Goal: Task Accomplishment & Management: Manage account settings

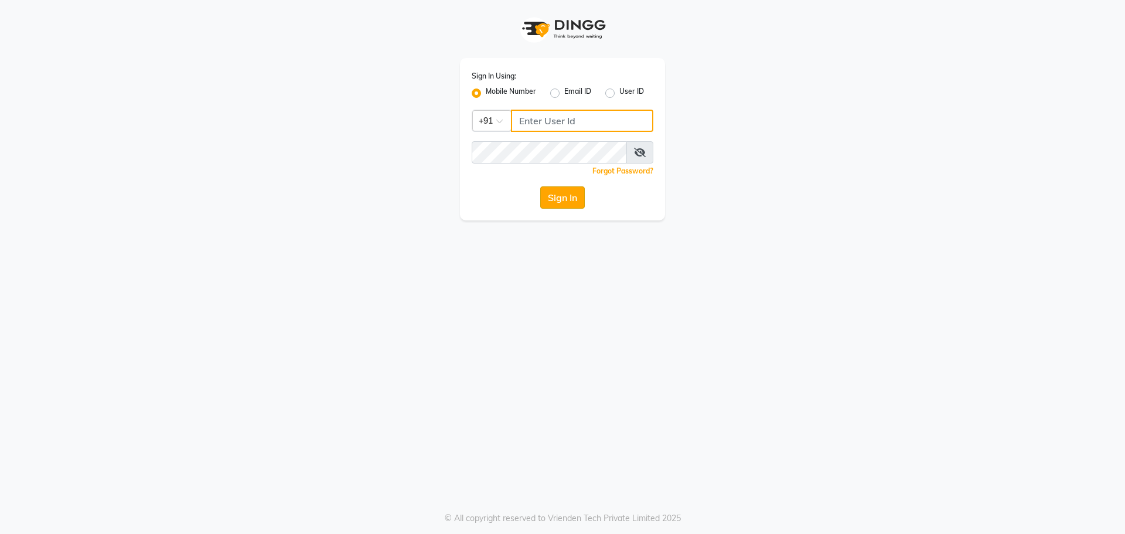
type input "9765887551"
click at [558, 201] on button "Sign In" at bounding box center [562, 197] width 45 height 22
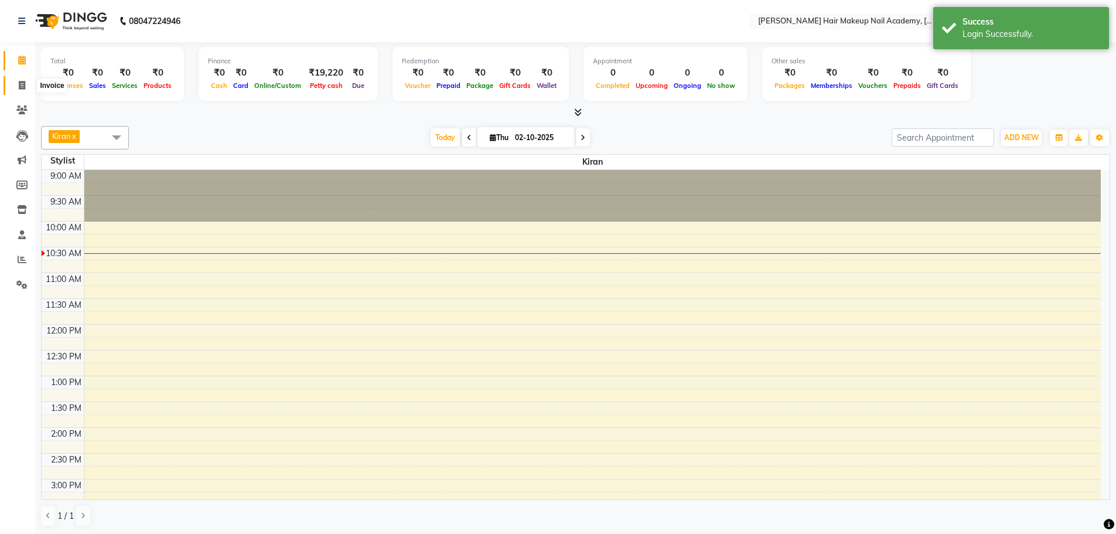
click at [25, 79] on span at bounding box center [22, 85] width 21 height 13
select select "3468"
select select "service"
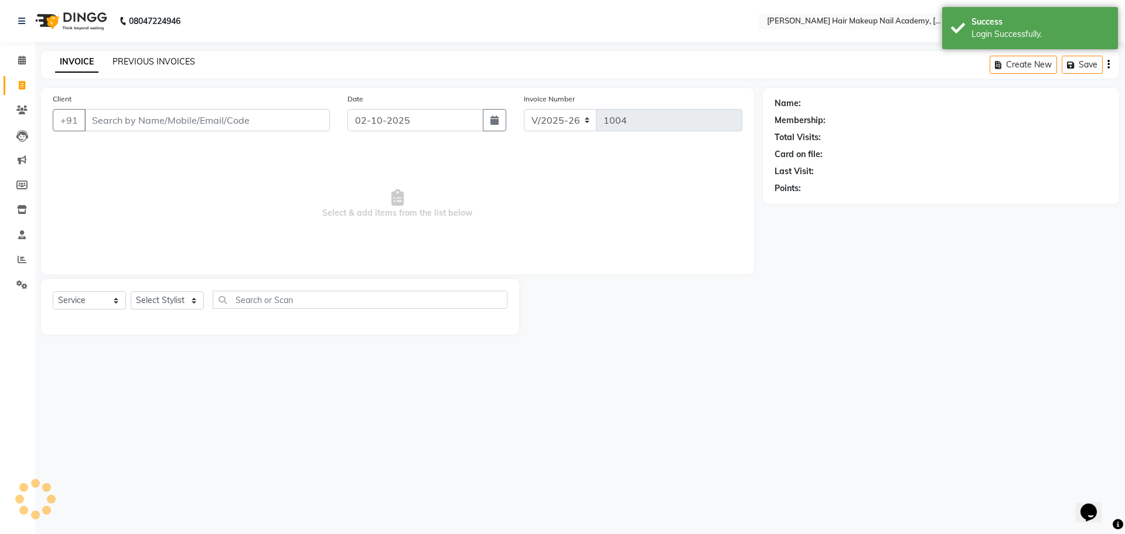
click at [179, 63] on link "PREVIOUS INVOICES" at bounding box center [153, 61] width 83 height 11
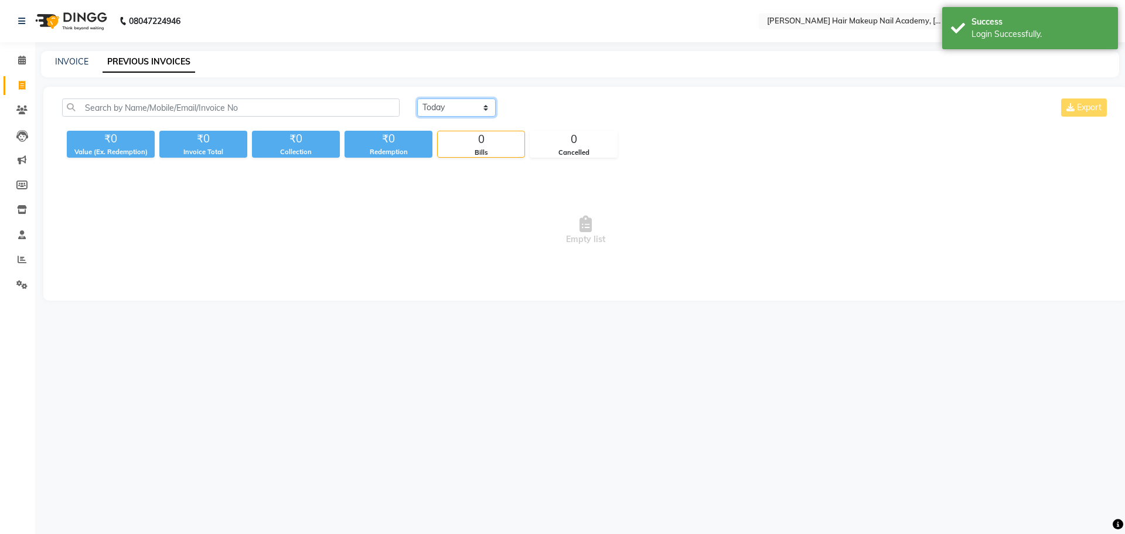
click at [441, 112] on select "[DATE] [DATE] Custom Range" at bounding box center [456, 107] width 78 height 18
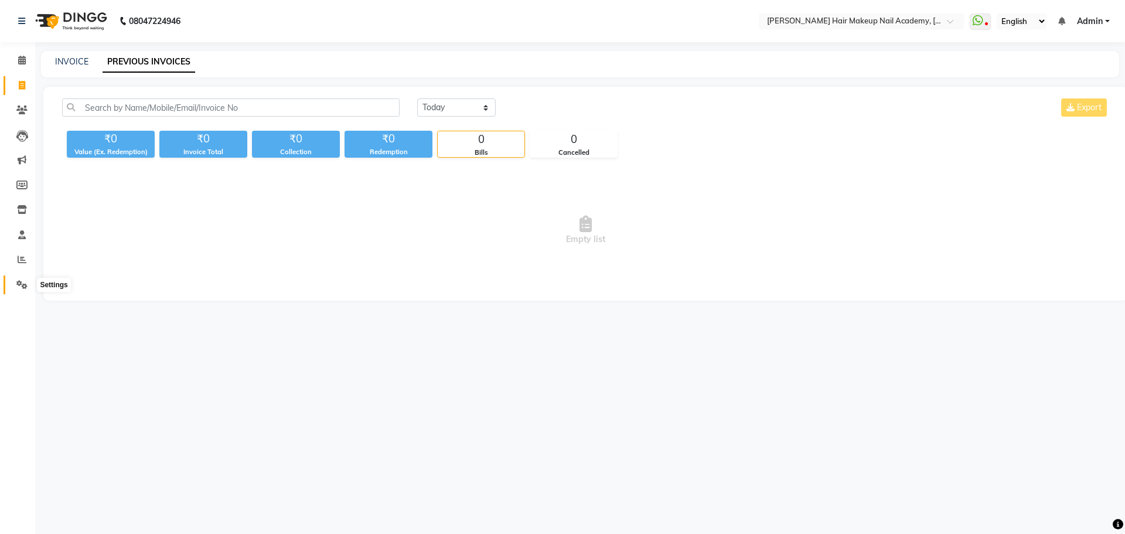
click at [25, 289] on span at bounding box center [22, 284] width 21 height 13
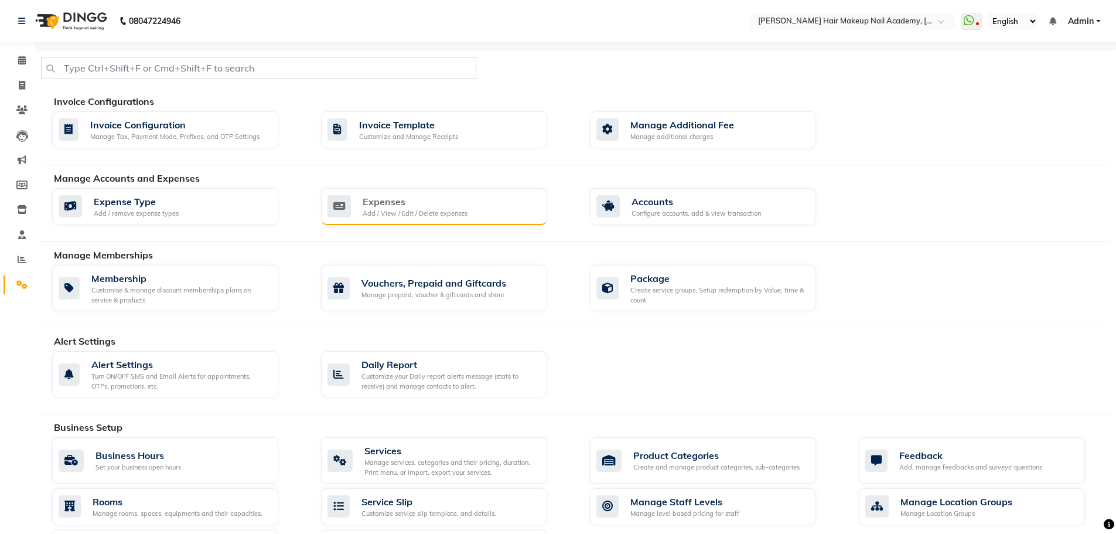
click at [422, 209] on div "Add / View / Edit / Delete expenses" at bounding box center [415, 214] width 105 height 10
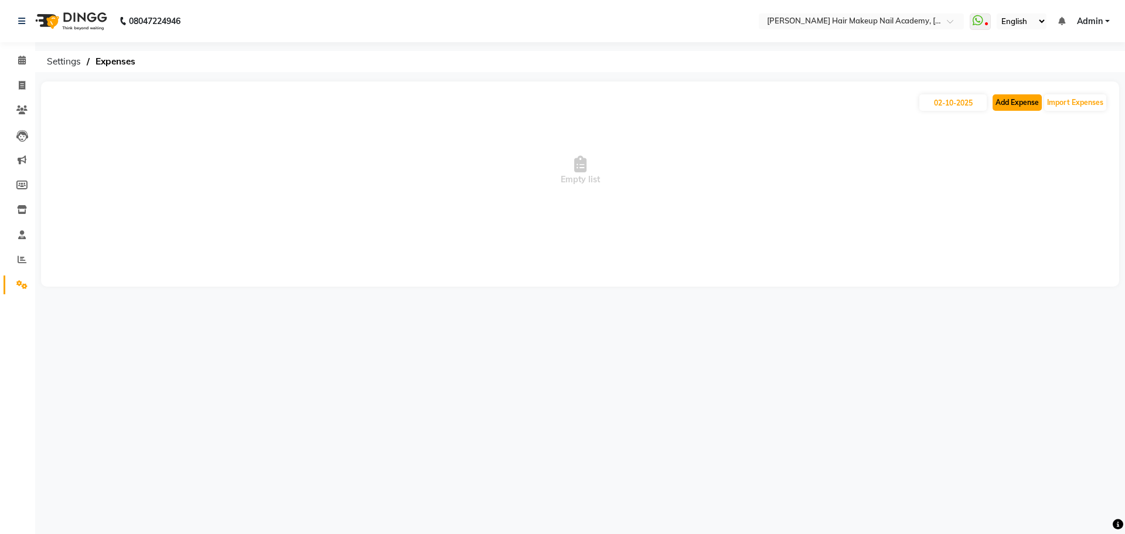
click at [1001, 101] on button "Add Expense" at bounding box center [1016, 102] width 49 height 16
select select "1"
select select "2349"
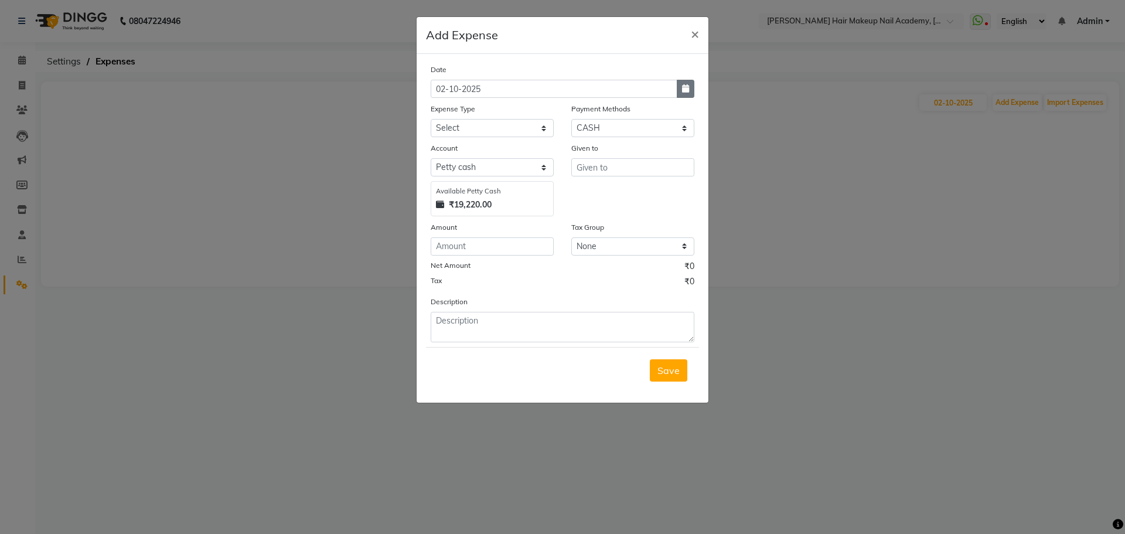
click at [691, 91] on button "button" at bounding box center [686, 89] width 18 height 18
select select "10"
select select "2025"
click at [474, 148] on div "1" at bounding box center [480, 149] width 19 height 19
type input "01-10-2025"
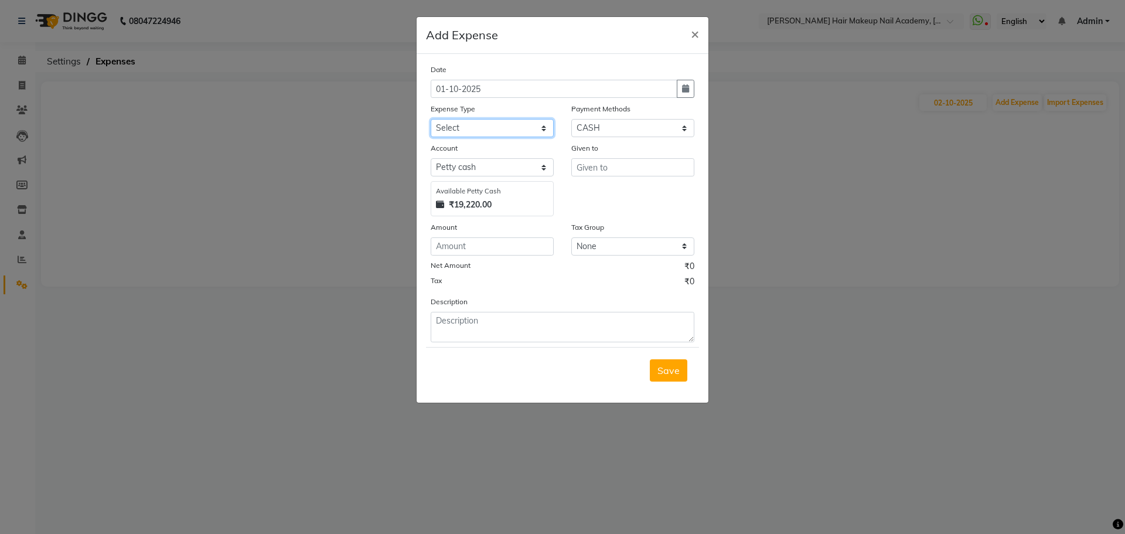
click at [480, 126] on select "Select Advance Salary Bank charges Car maintenance Cash handover to owner Cash …" at bounding box center [492, 128] width 123 height 18
select select "2717"
click at [431, 119] on select "Select Advance Salary Bank charges Car maintenance Cash handover to owner Cash …" at bounding box center [492, 128] width 123 height 18
click at [647, 173] on input "text" at bounding box center [632, 167] width 123 height 18
type input "laundry"
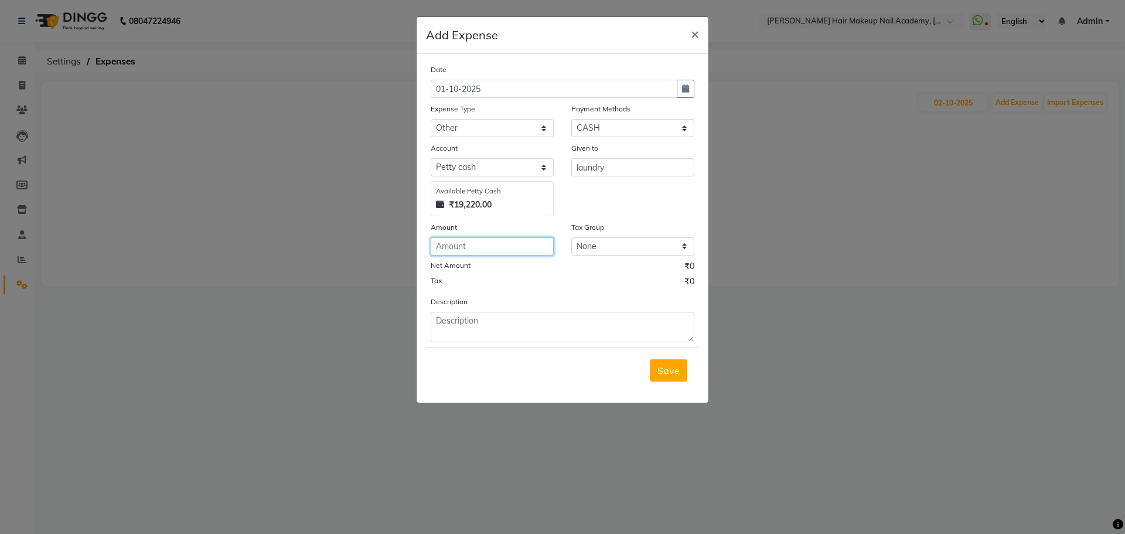
click at [523, 248] on input "number" at bounding box center [492, 246] width 123 height 18
type input "335"
click at [681, 82] on button "button" at bounding box center [686, 89] width 18 height 18
select select "10"
select select "2025"
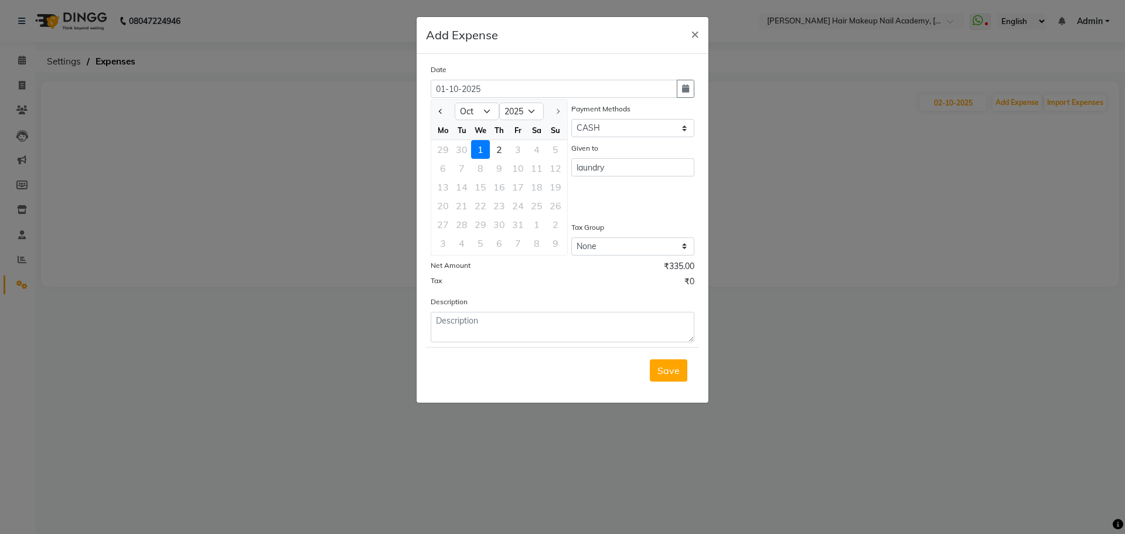
click at [474, 149] on div "1" at bounding box center [480, 149] width 19 height 19
click at [674, 371] on span "Save" at bounding box center [668, 370] width 22 height 12
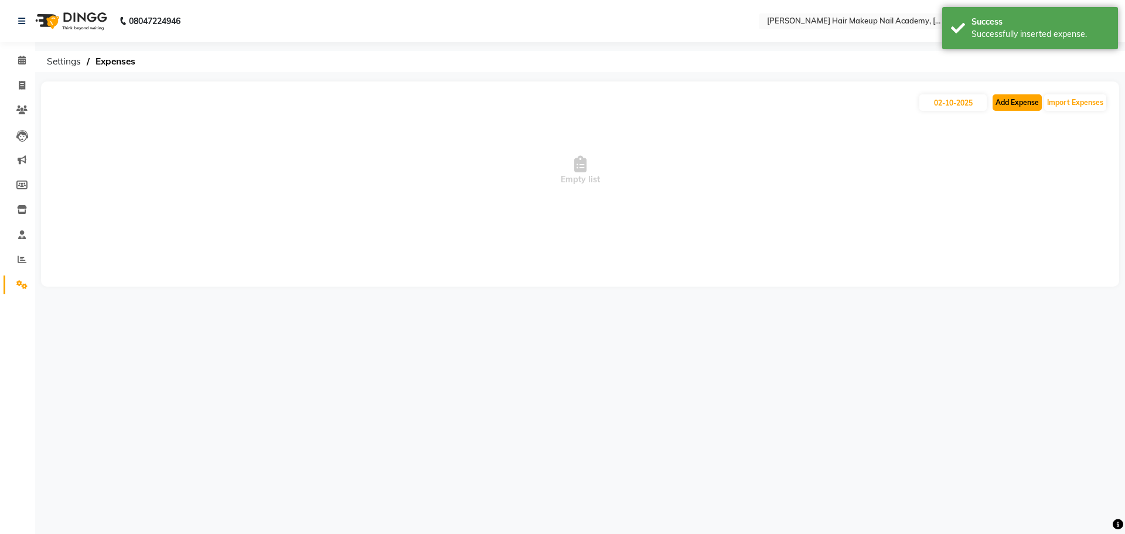
click at [999, 101] on button "Add Expense" at bounding box center [1016, 102] width 49 height 16
select select "1"
select select "2349"
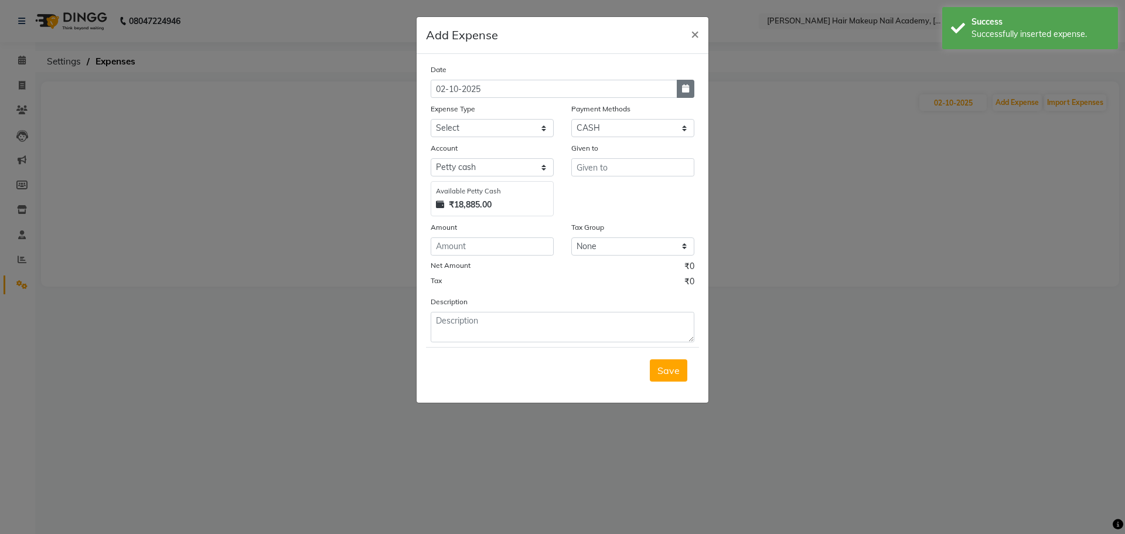
click at [694, 87] on button "button" at bounding box center [686, 89] width 18 height 18
select select "10"
select select "2025"
click at [476, 151] on div "1" at bounding box center [480, 149] width 19 height 19
type input "01-10-2025"
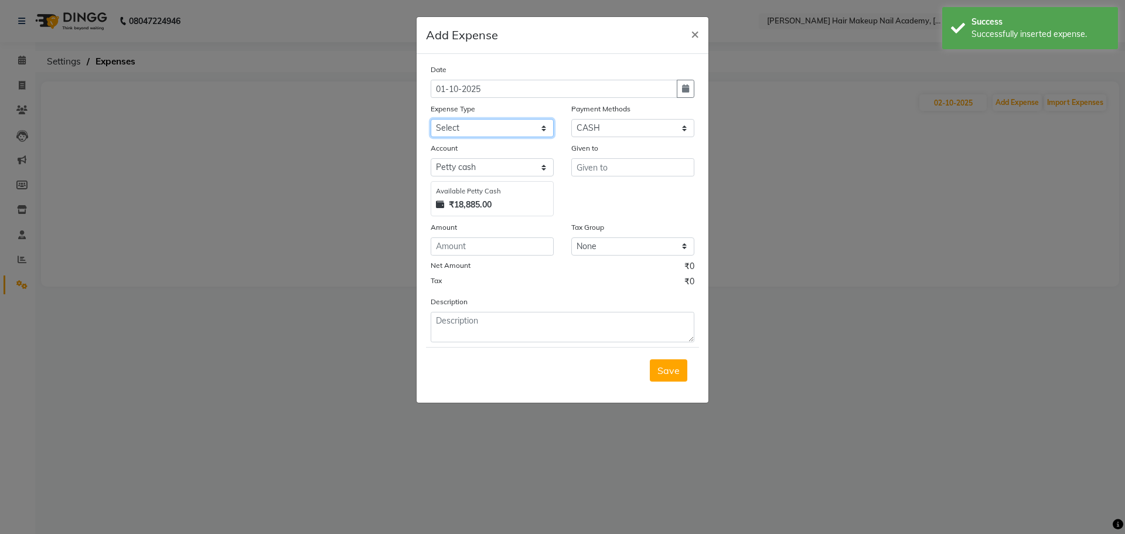
drag, startPoint x: 482, startPoint y: 126, endPoint x: 482, endPoint y: 133, distance: 7.1
click at [482, 126] on select "Select Advance Salary Bank charges Car maintenance Cash handover to owner Cash …" at bounding box center [492, 128] width 123 height 18
select select "2717"
click at [431, 119] on select "Select Advance Salary Bank charges Car maintenance Cash handover to owner Cash …" at bounding box center [492, 128] width 123 height 18
click at [606, 165] on input "text" at bounding box center [632, 167] width 123 height 18
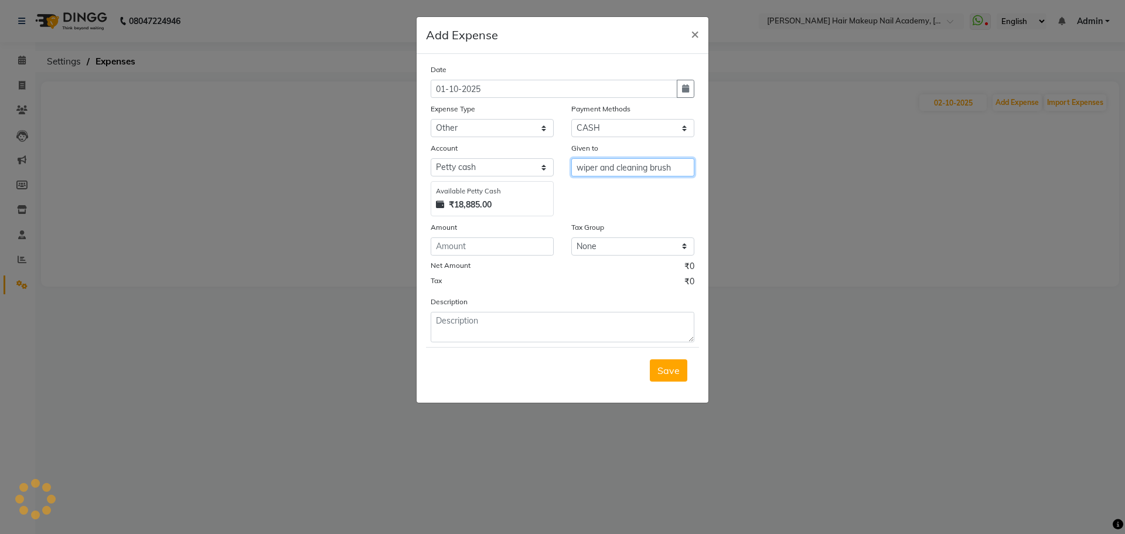
type input "wiper and cleaning brush"
click at [543, 247] on input "number" at bounding box center [492, 246] width 123 height 18
type input "500"
click at [671, 373] on span "Save" at bounding box center [668, 370] width 22 height 12
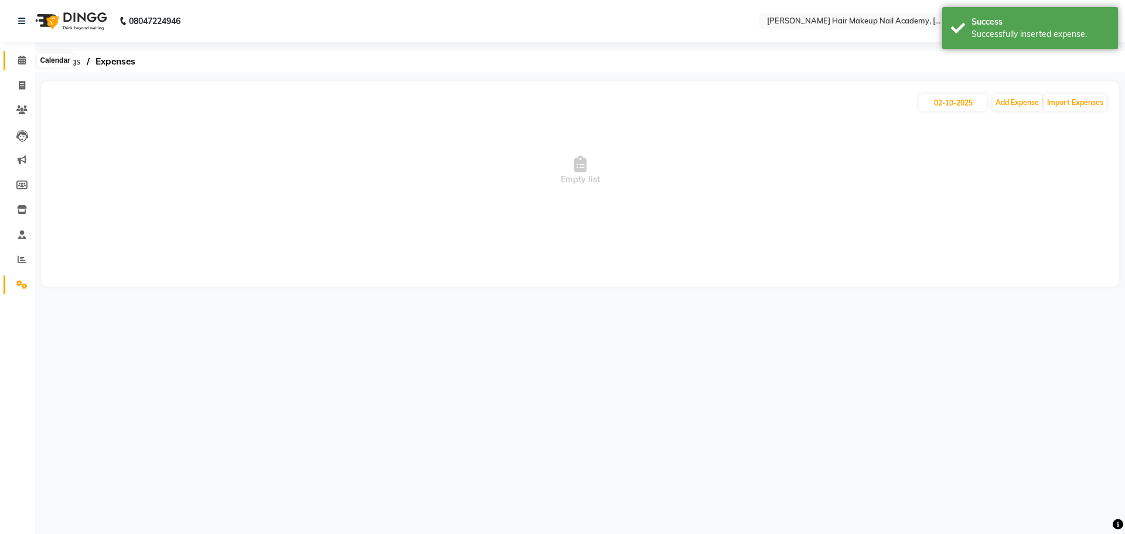
click at [21, 59] on icon at bounding box center [22, 60] width 8 height 9
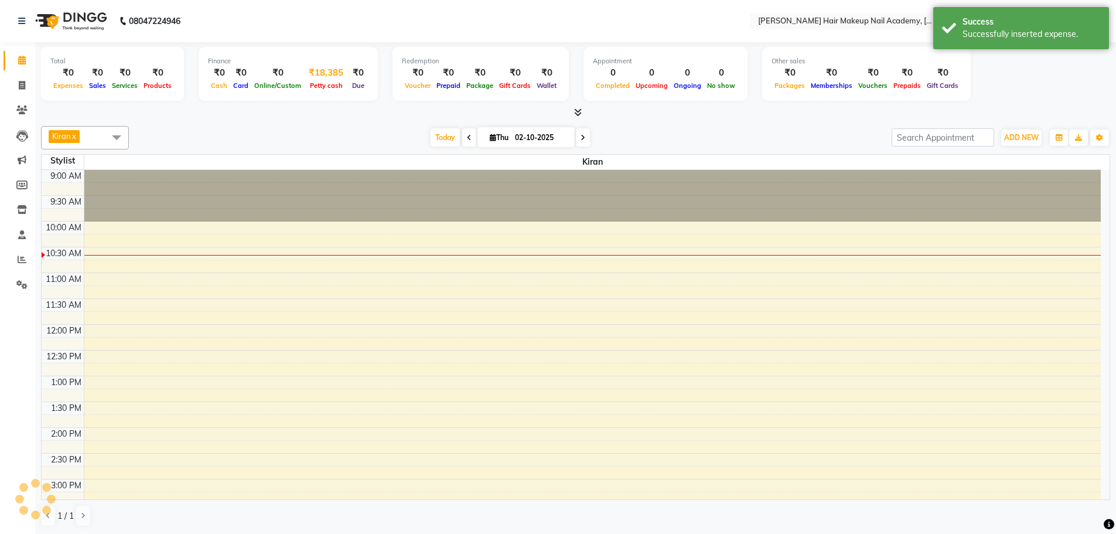
click at [341, 74] on div "₹18,385" at bounding box center [326, 72] width 44 height 13
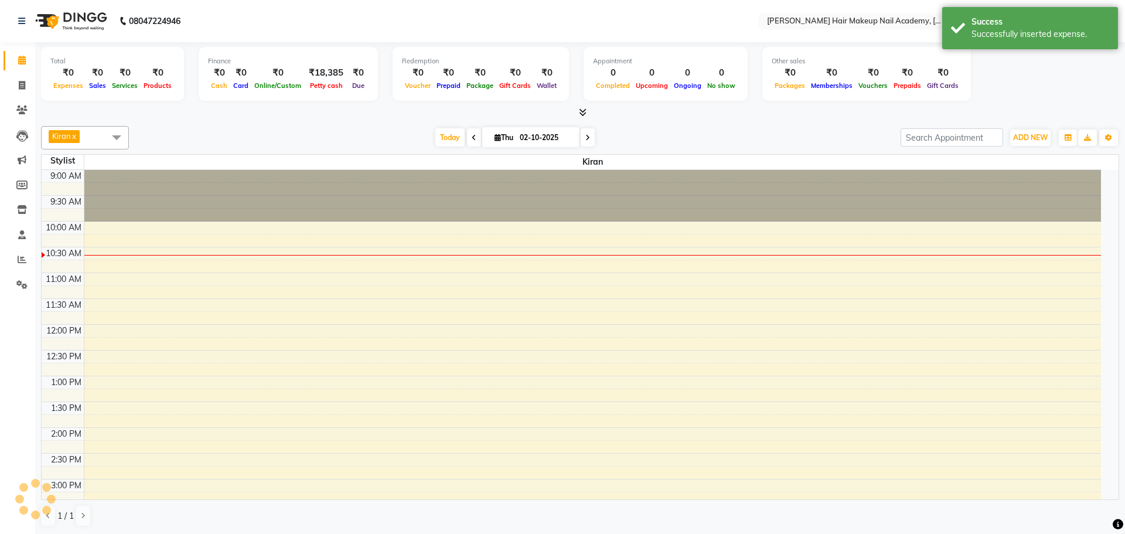
select select "2349"
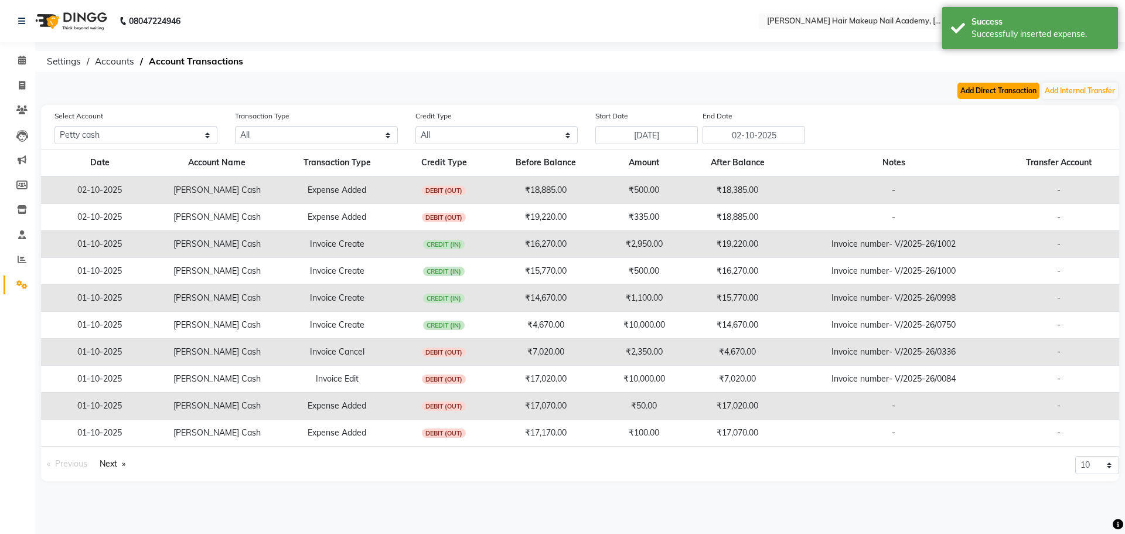
click at [1026, 87] on button "Add Direct Transaction" at bounding box center [998, 91] width 82 height 16
select select "direct"
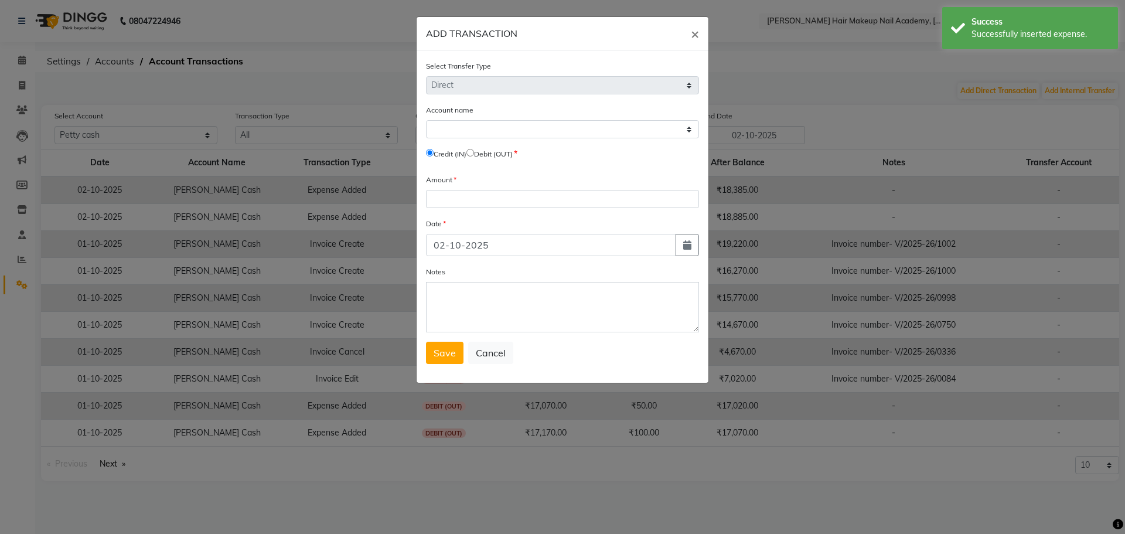
select select "2349"
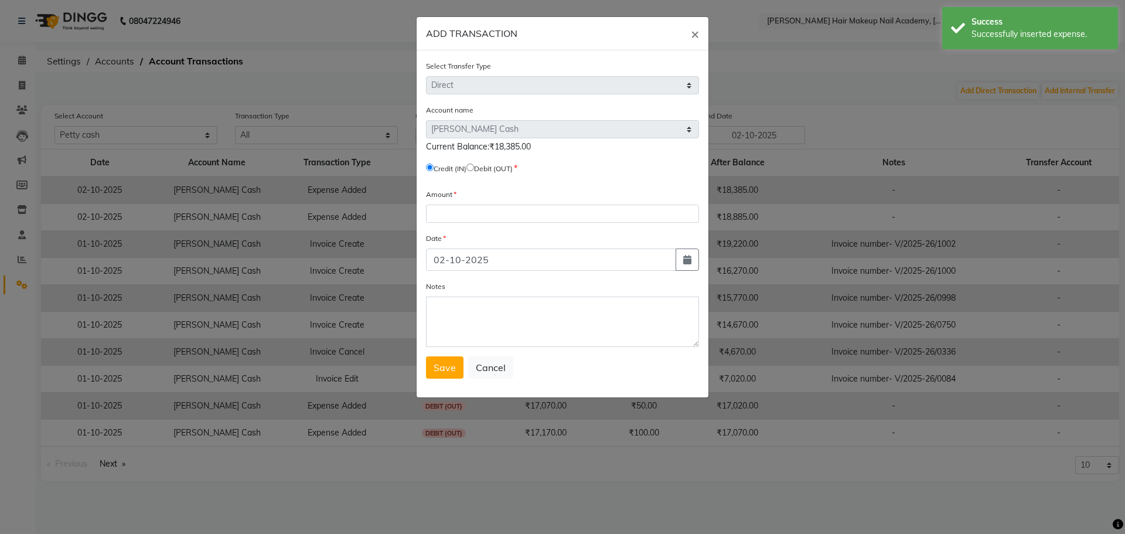
click at [474, 168] on input "radio" at bounding box center [470, 167] width 8 height 8
radio input "true"
click at [485, 224] on form "Select Transfer Type Select Direct Internal Account name Select Default Account…" at bounding box center [562, 219] width 273 height 319
click at [491, 210] on input "number" at bounding box center [562, 213] width 273 height 18
type input "18385"
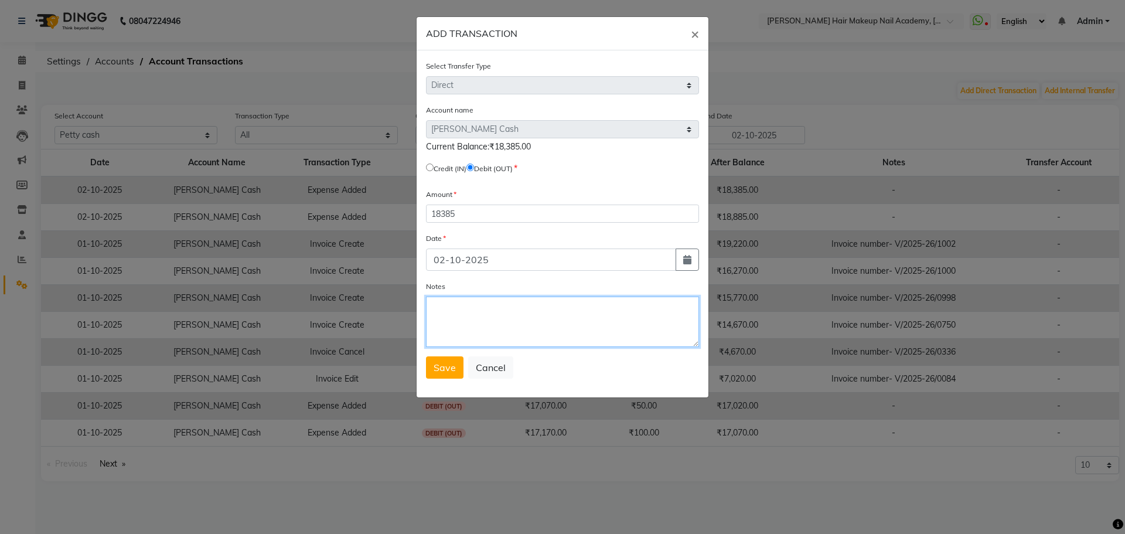
click at [502, 313] on textarea "Notes" at bounding box center [562, 321] width 273 height 50
click at [691, 262] on button "button" at bounding box center [686, 259] width 23 height 22
select select "10"
select select "2025"
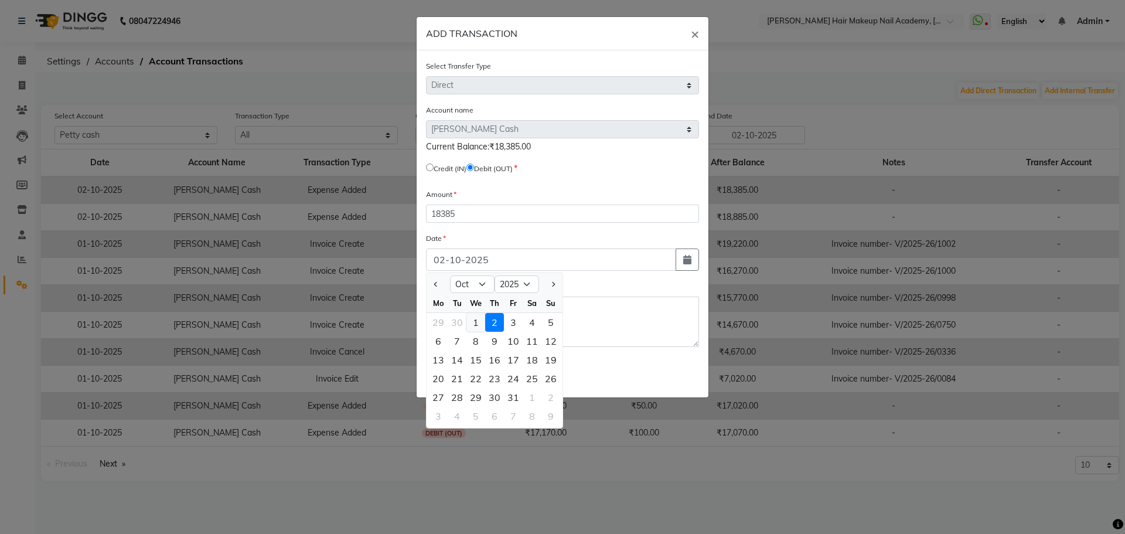
click at [470, 315] on div "1" at bounding box center [475, 322] width 19 height 19
type input "01-10-2025"
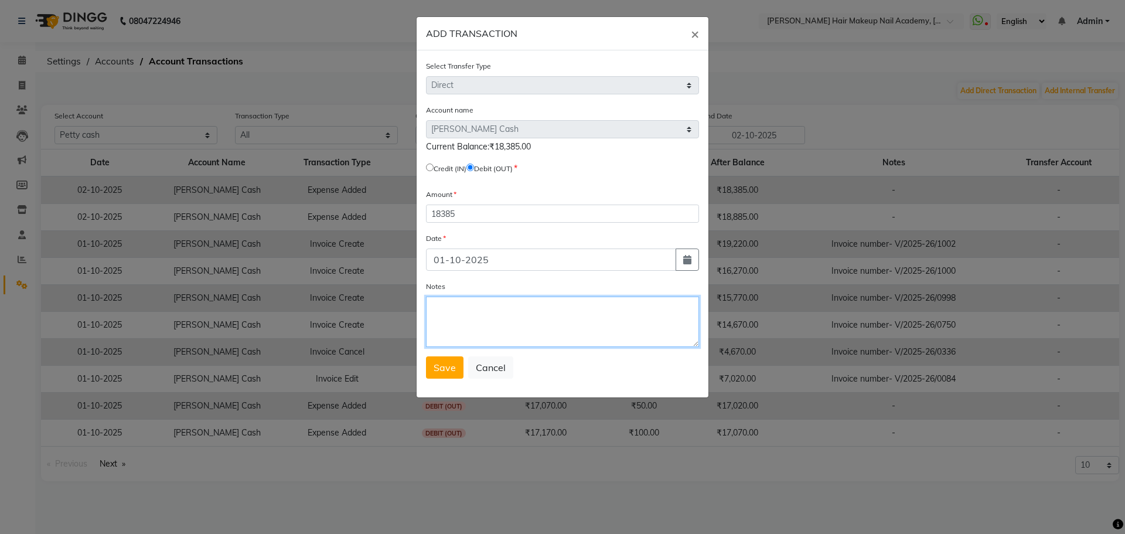
click at [470, 315] on textarea "Notes" at bounding box center [562, 321] width 273 height 50
type textarea "01/10/2025 petty cash out"
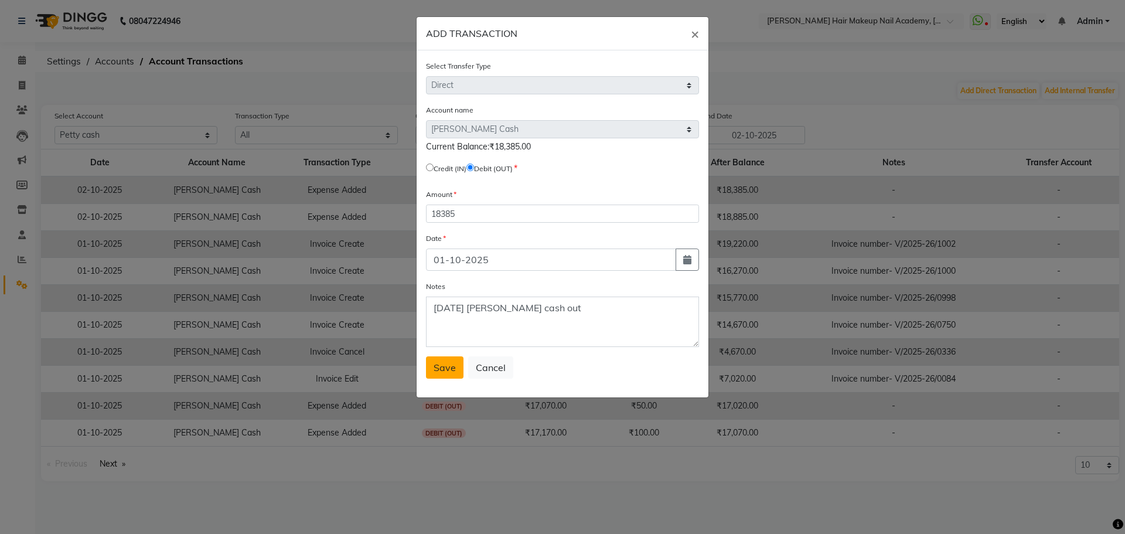
click at [446, 373] on button "Save" at bounding box center [444, 367] width 37 height 22
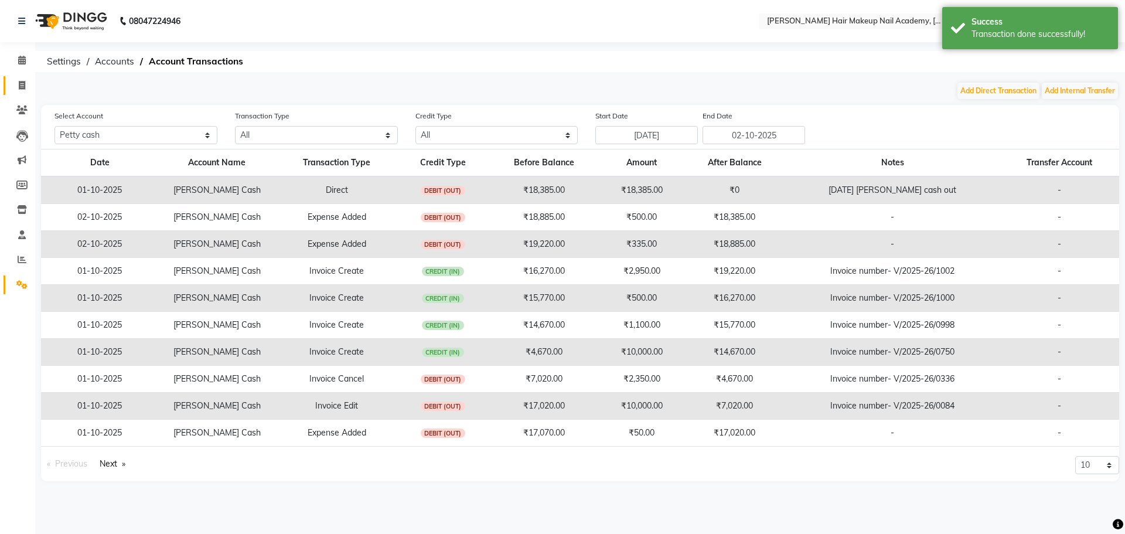
click at [15, 80] on span at bounding box center [22, 85] width 21 height 13
select select "service"
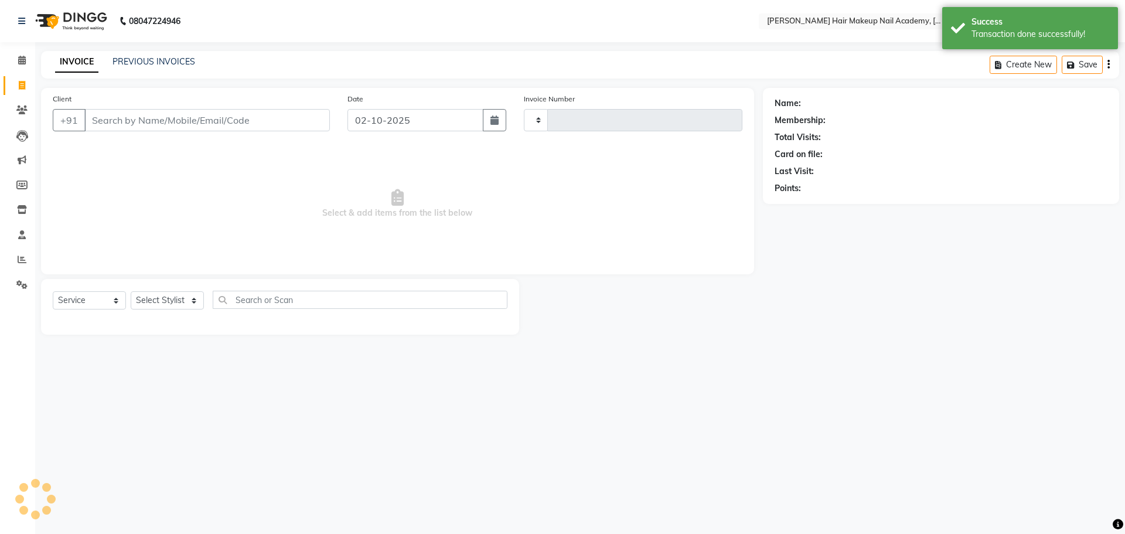
type input "1004"
select select "3468"
click at [160, 63] on link "PREVIOUS INVOICES" at bounding box center [153, 61] width 83 height 11
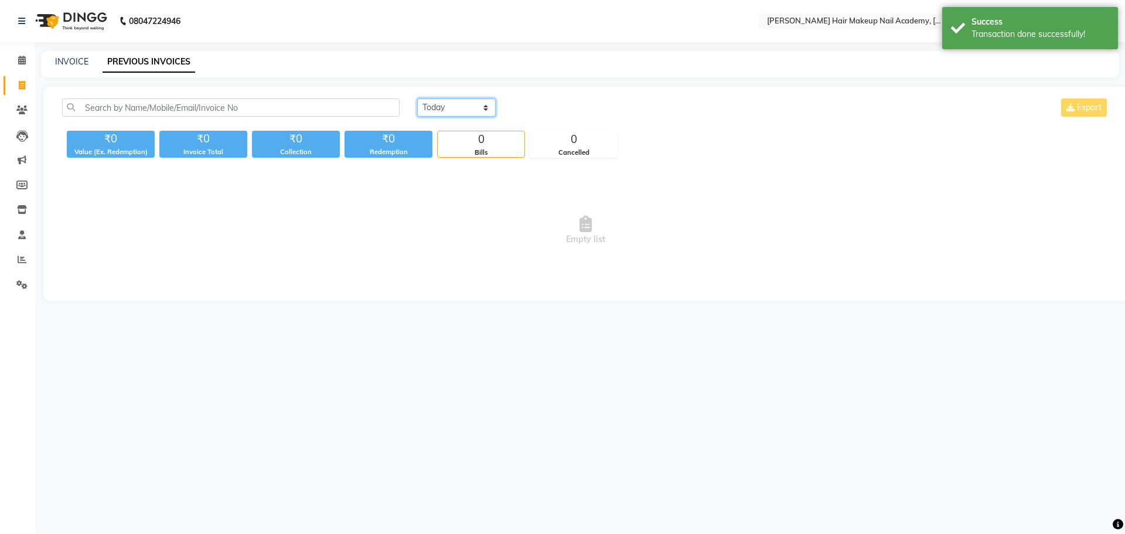
click at [477, 109] on select "[DATE] [DATE] Custom Range" at bounding box center [456, 107] width 78 height 18
select select "[DATE]"
click at [417, 98] on select "[DATE] [DATE] Custom Range" at bounding box center [456, 107] width 78 height 18
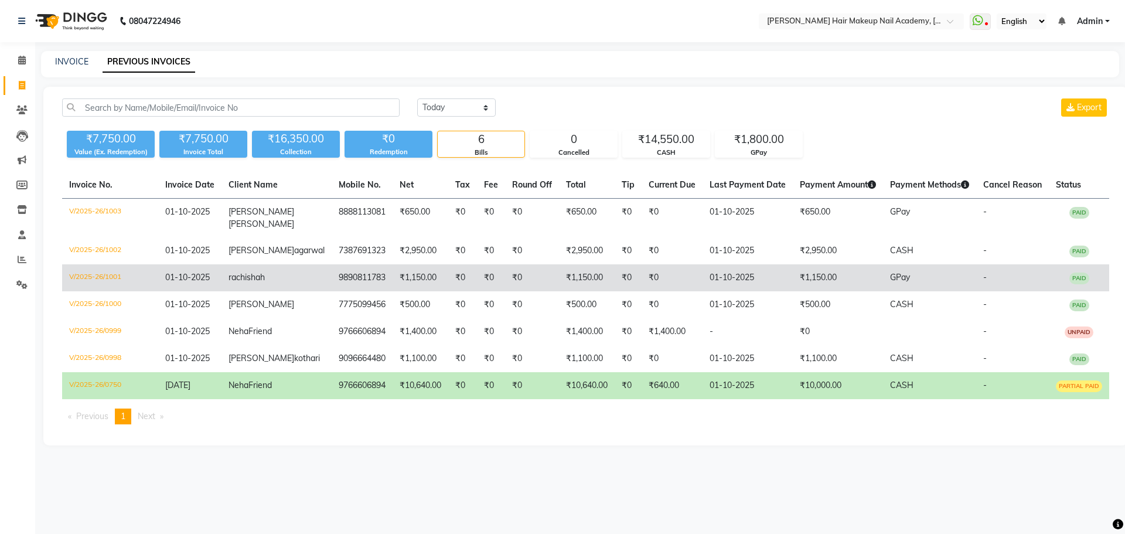
click at [422, 291] on td "₹1,150.00" at bounding box center [420, 277] width 56 height 27
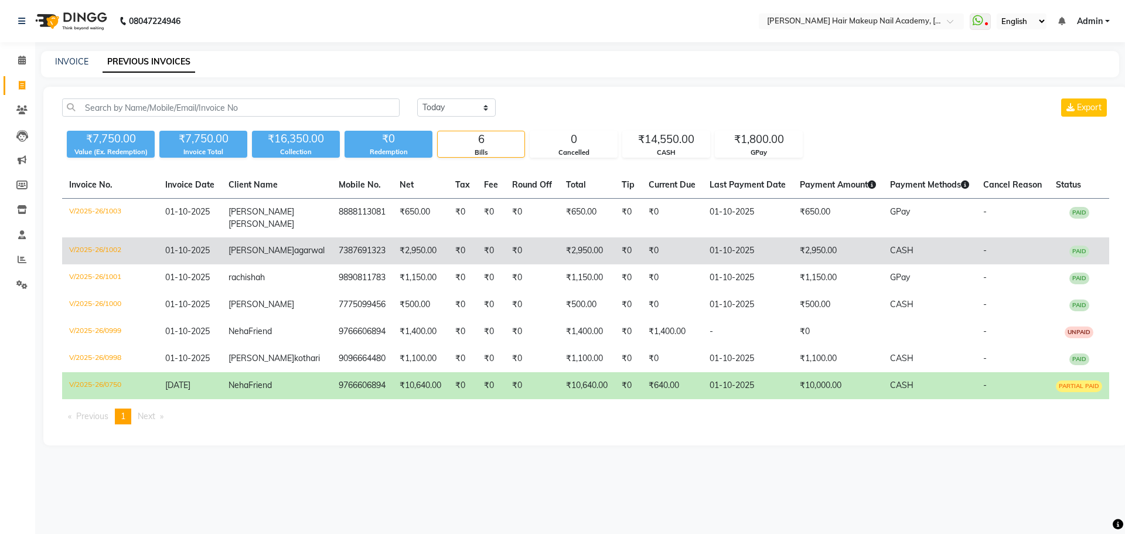
click at [415, 259] on td "₹2,950.00" at bounding box center [420, 250] width 56 height 27
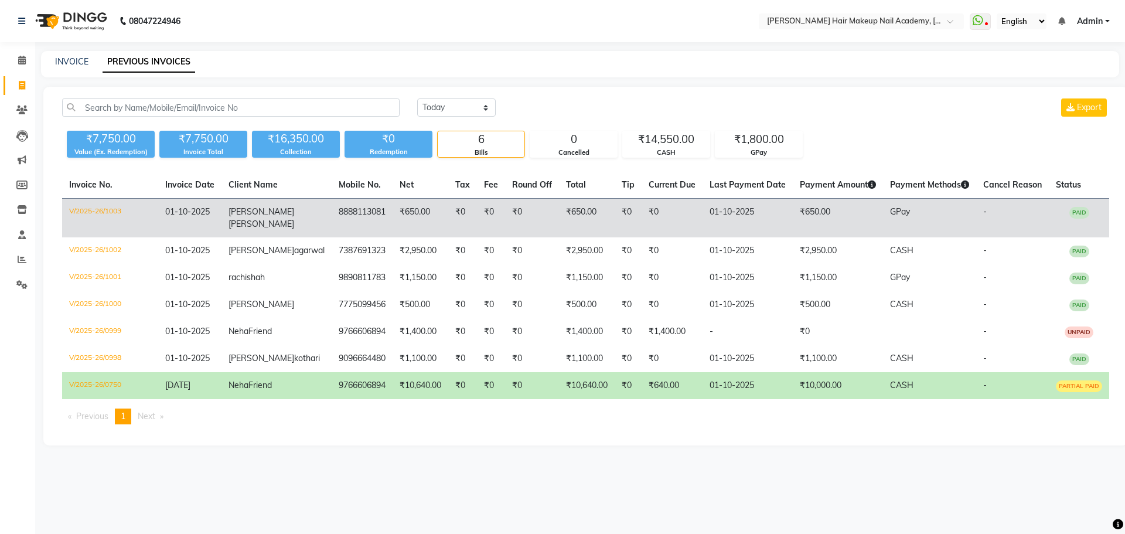
click at [477, 223] on td "₹0" at bounding box center [491, 218] width 28 height 39
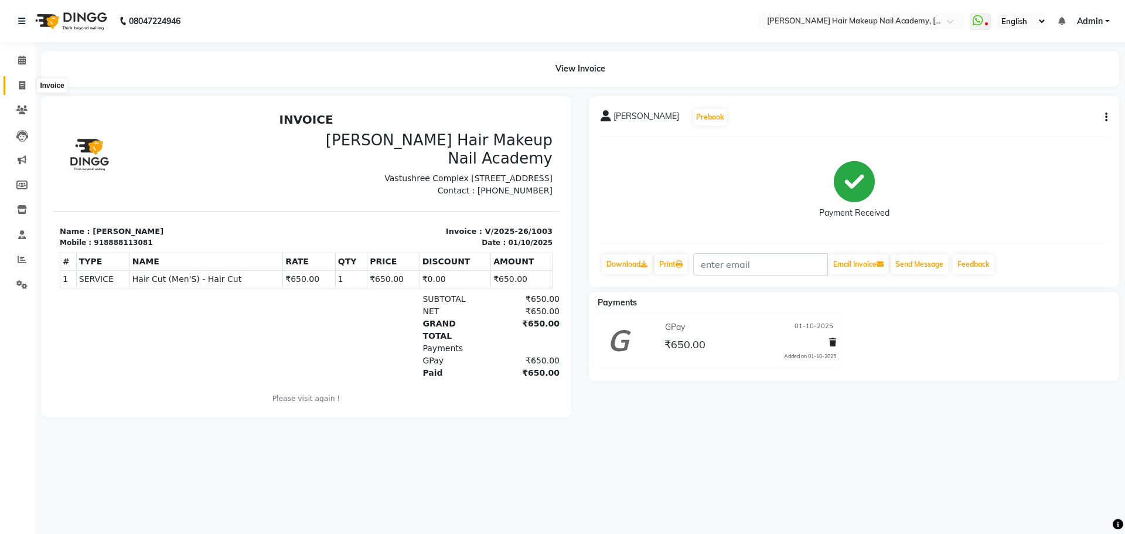
click at [19, 86] on icon at bounding box center [22, 85] width 6 height 9
select select "service"
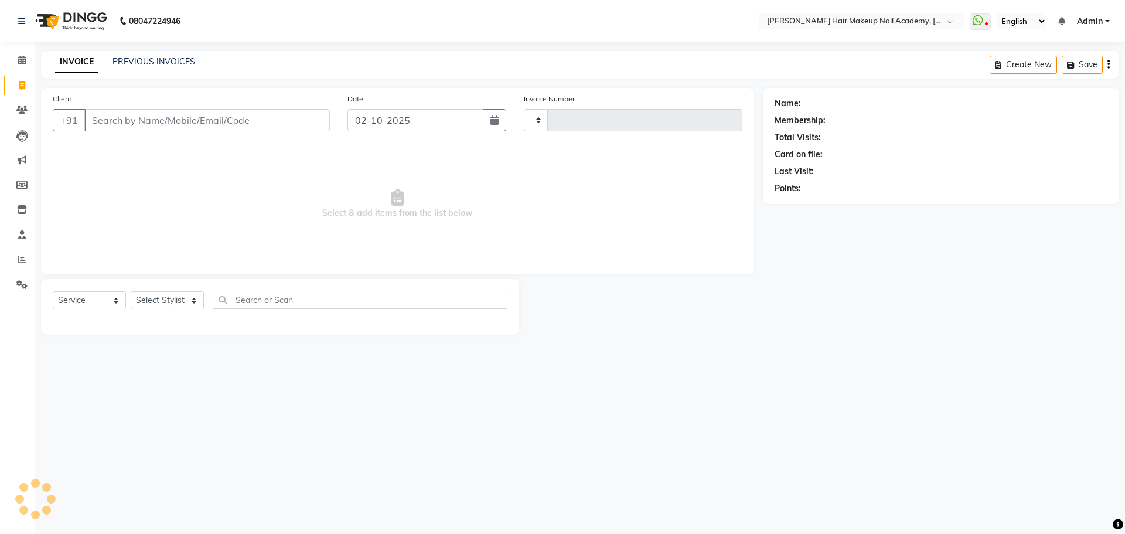
type input "1004"
select select "3468"
click at [156, 60] on link "PREVIOUS INVOICES" at bounding box center [153, 61] width 83 height 11
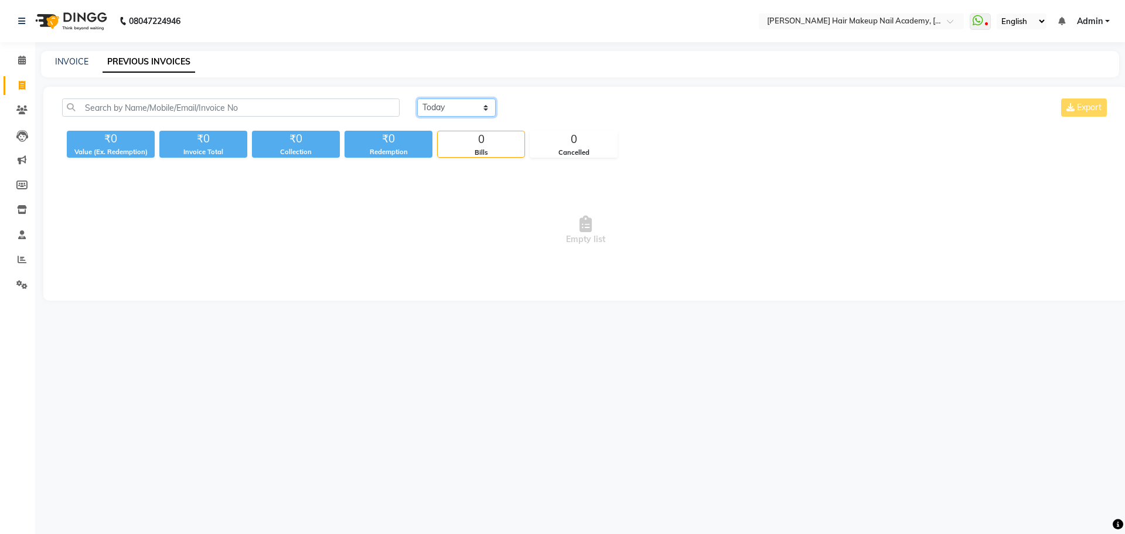
click at [471, 105] on select "[DATE] [DATE] Custom Range" at bounding box center [456, 107] width 78 height 18
select select "[DATE]"
click at [417, 98] on select "[DATE] [DATE] Custom Range" at bounding box center [456, 107] width 78 height 18
